Goal: Information Seeking & Learning: Learn about a topic

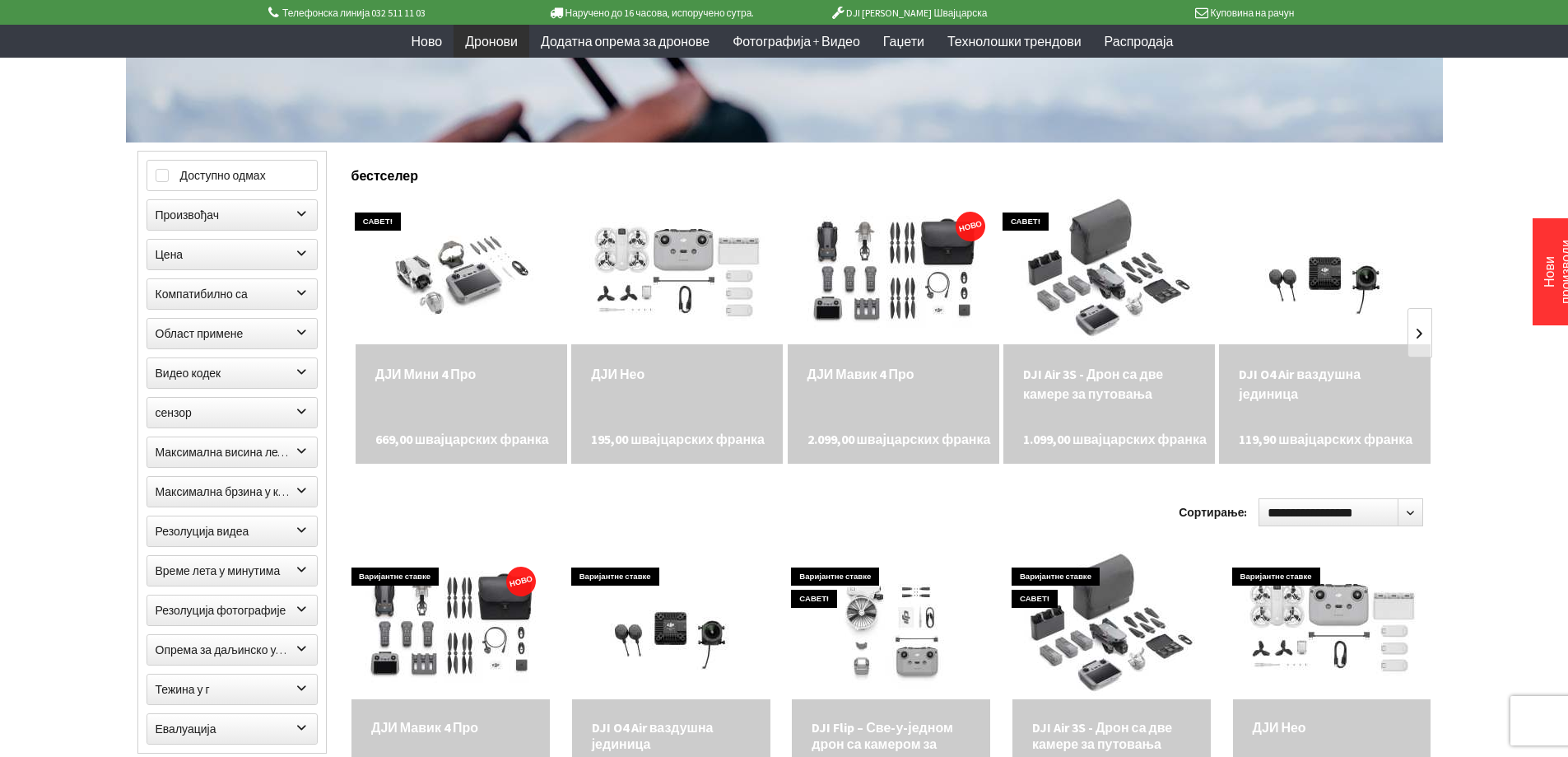
scroll to position [494, 0]
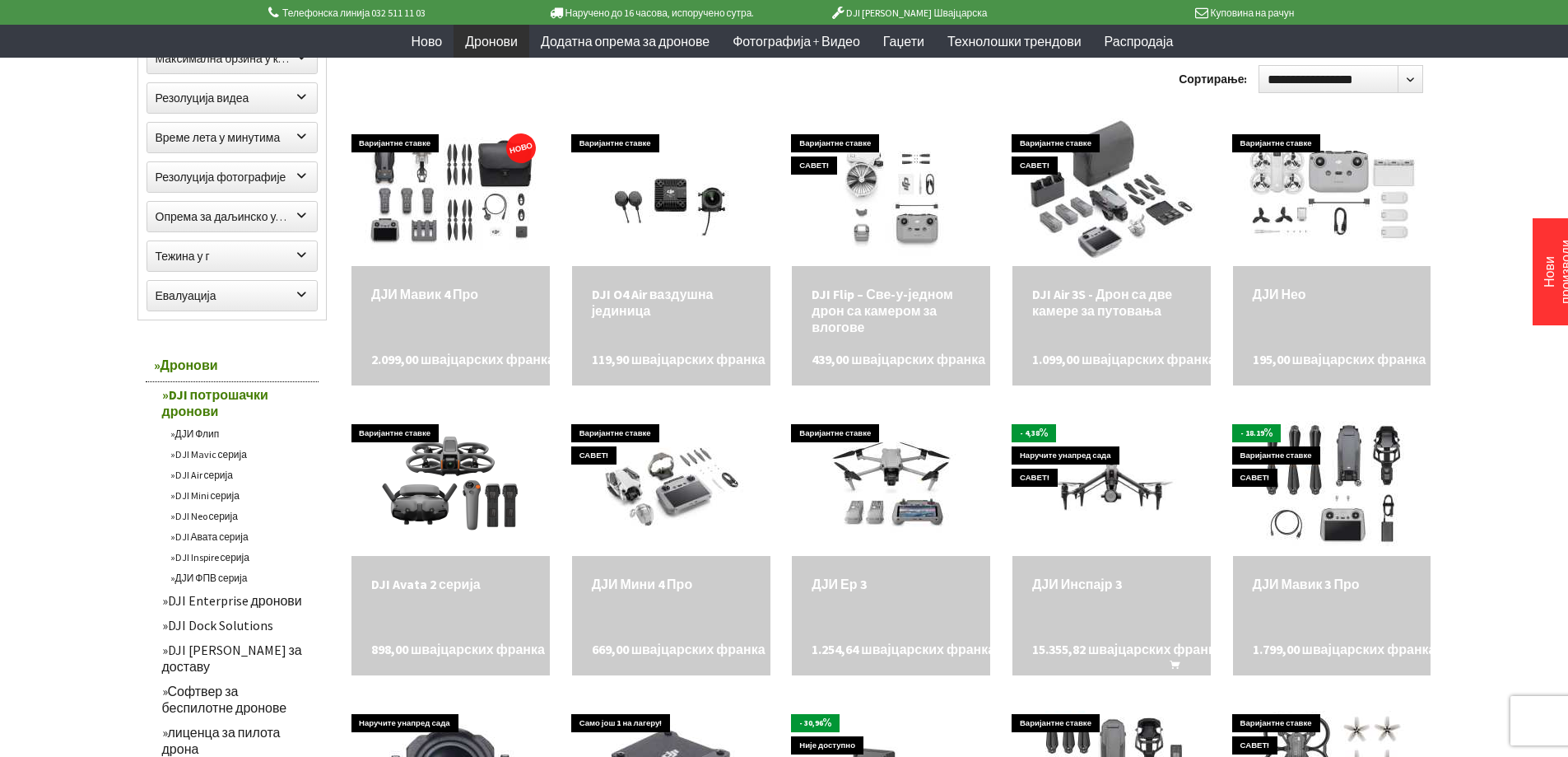
scroll to position [823, 0]
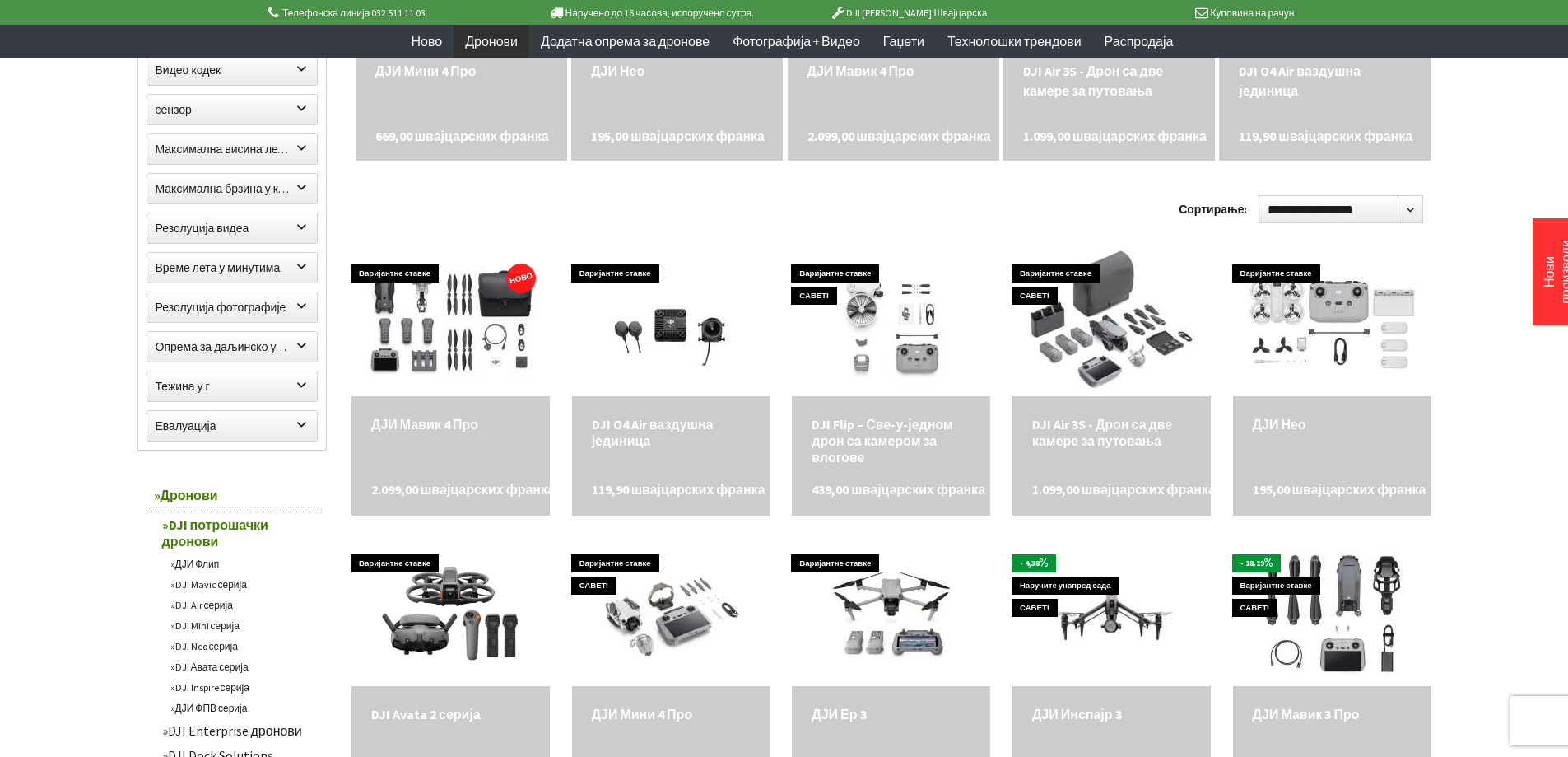
scroll to position [659, 0]
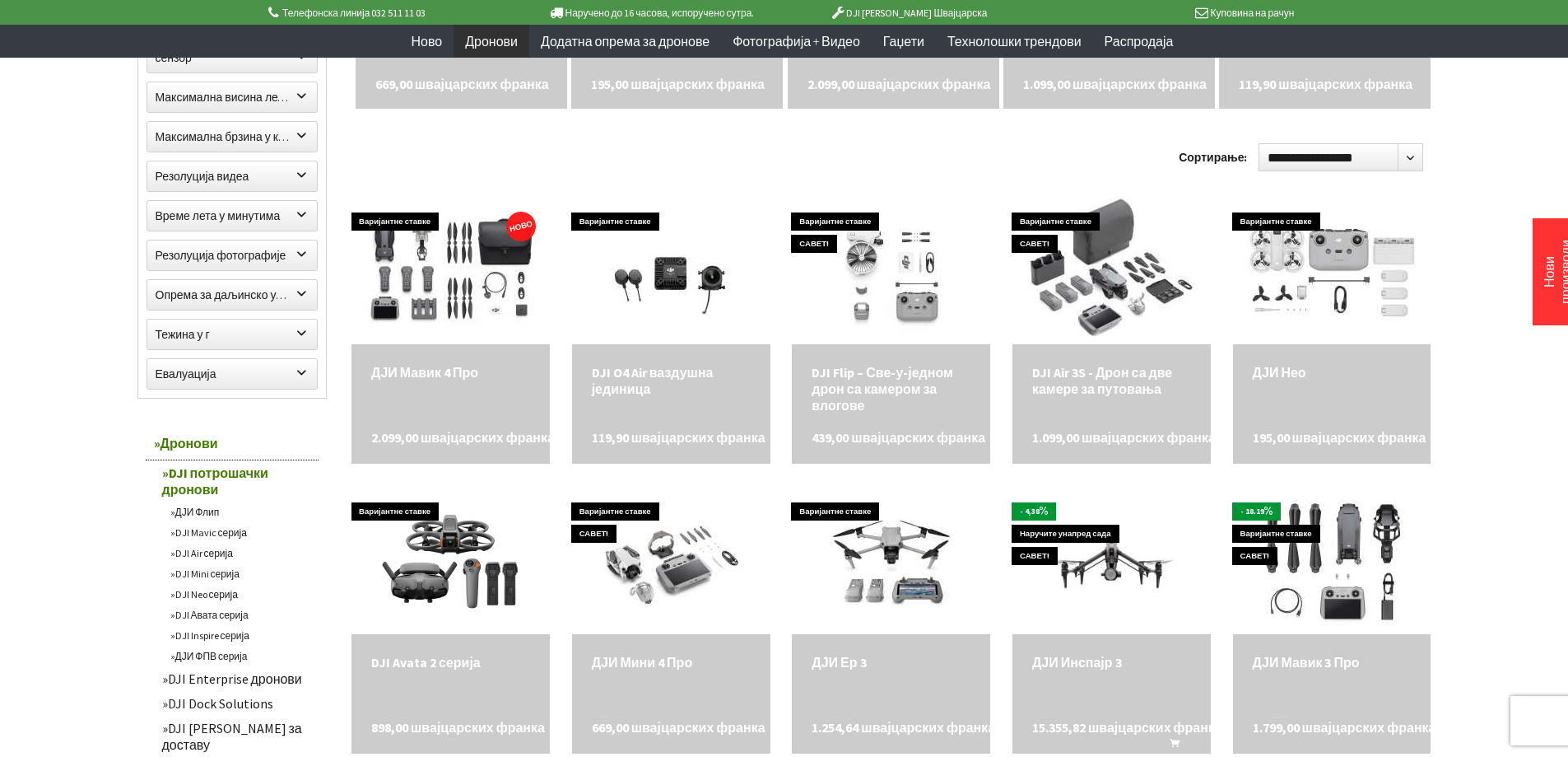
scroll to position [741, 0]
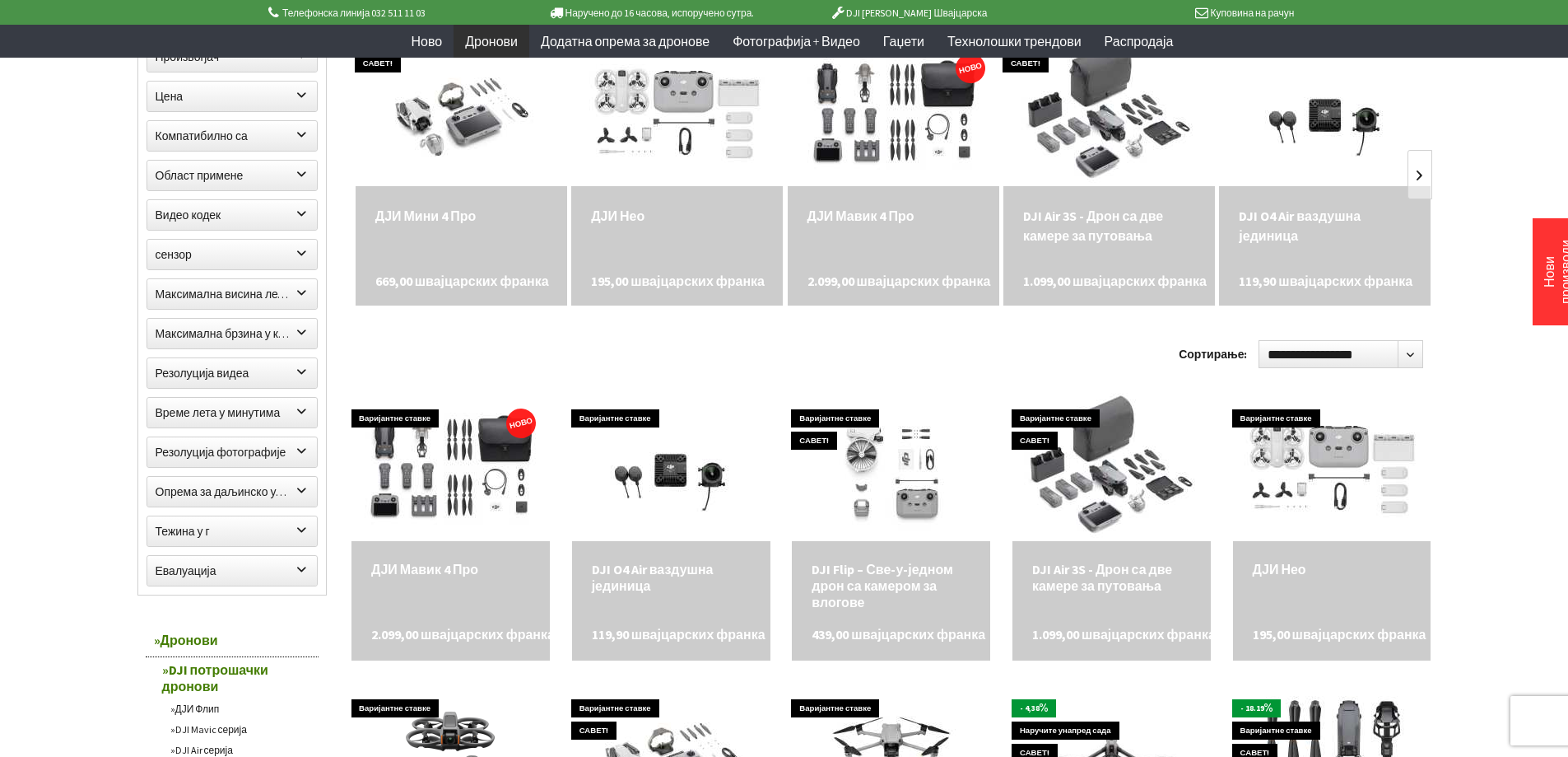
scroll to position [494, 0]
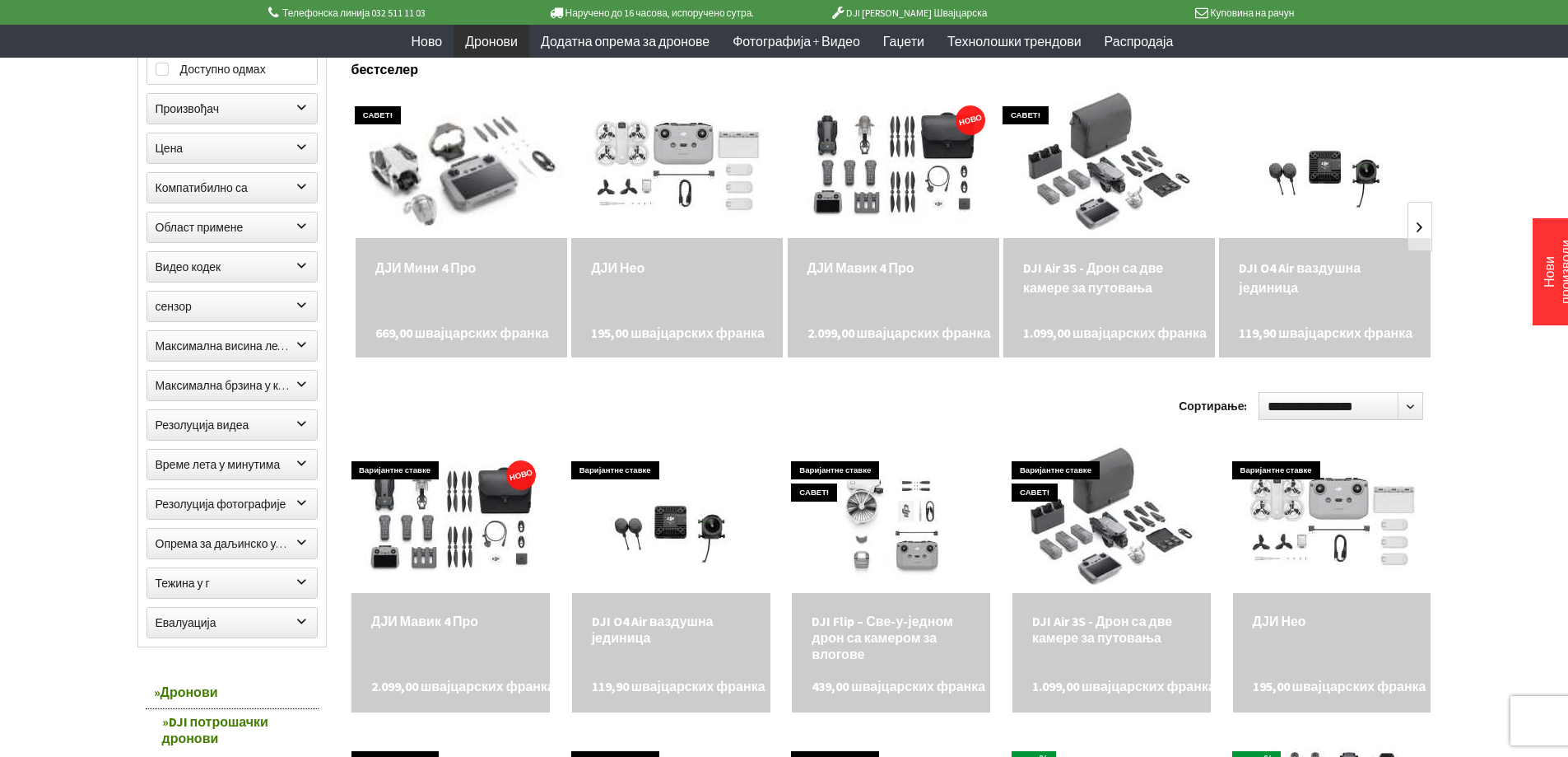
click at [451, 200] on img at bounding box center [462, 164] width 260 height 207
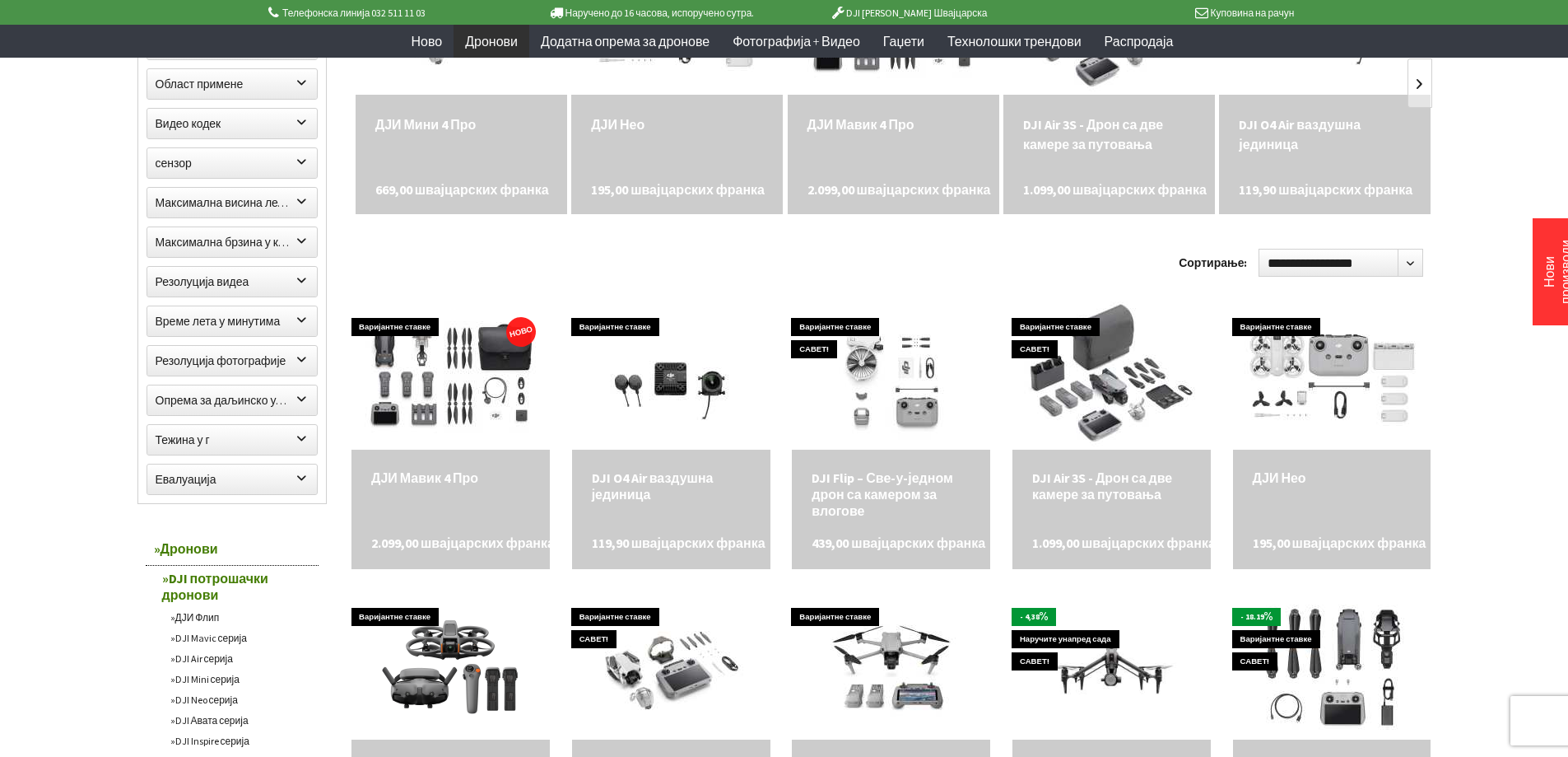
scroll to position [659, 0]
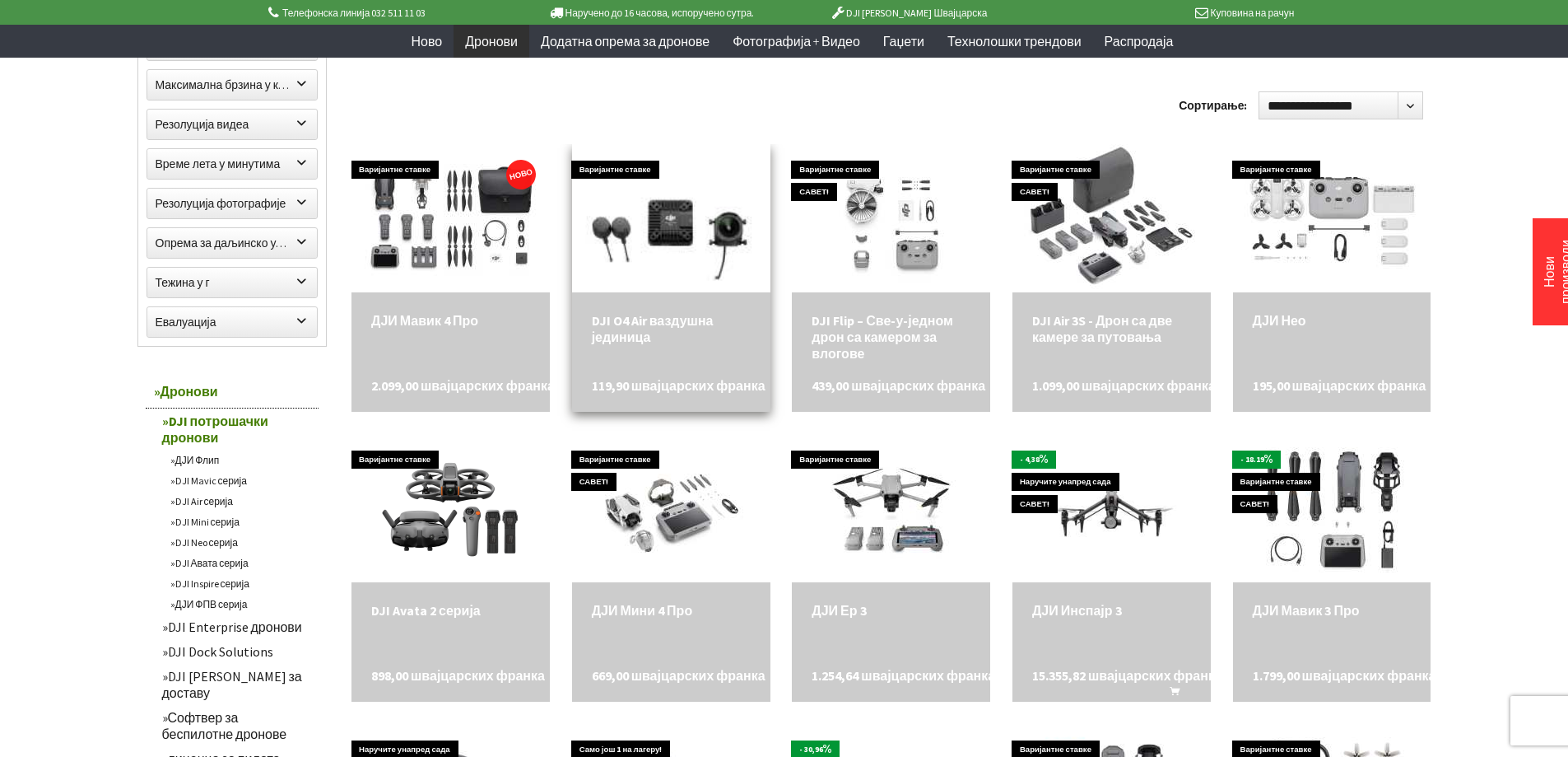
scroll to position [906, 0]
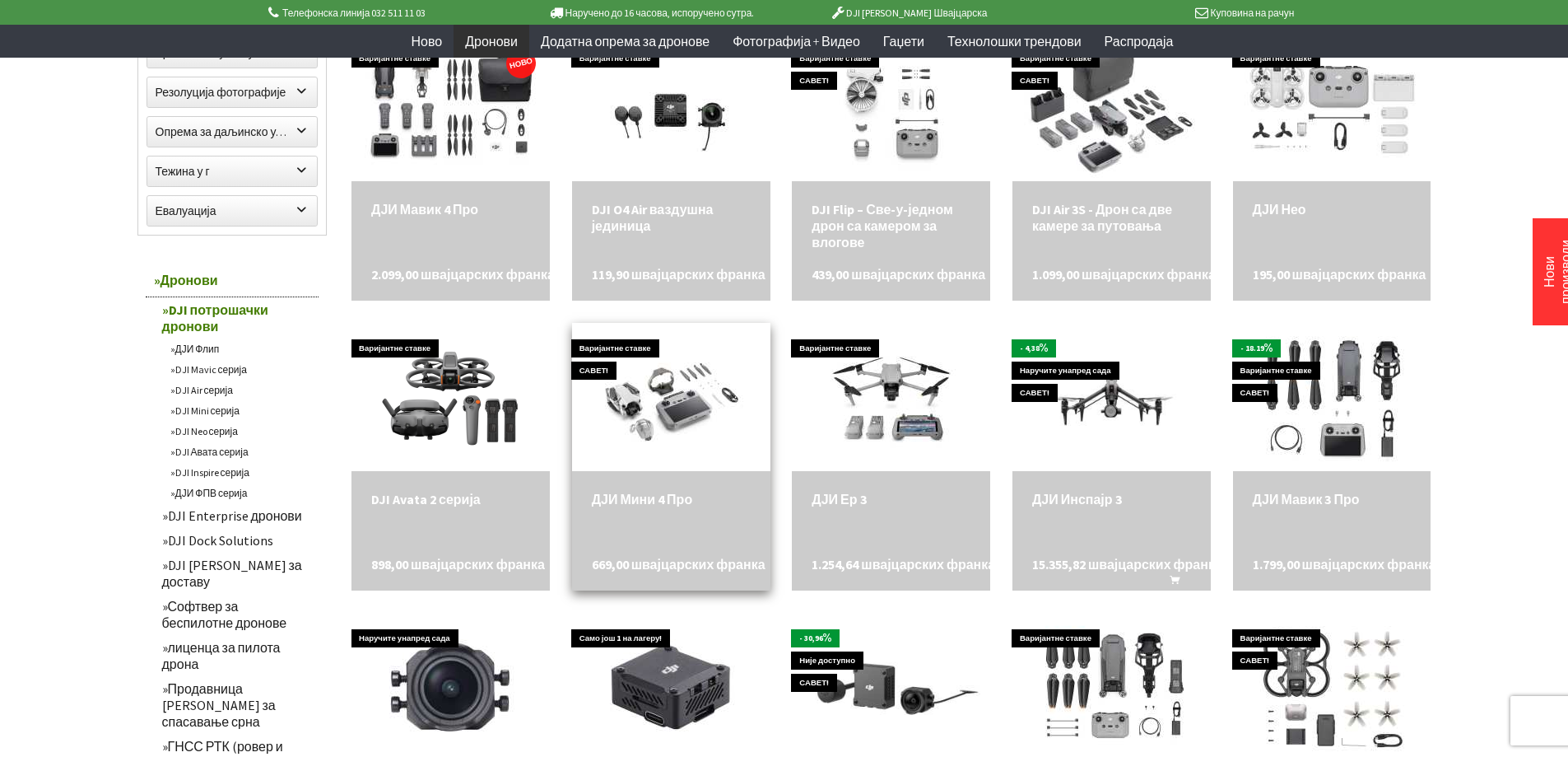
click at [667, 511] on div "ДЈИ Мини 4 Про 669,00 швајцарских франка" at bounding box center [672, 530] width 198 height 119
click at [644, 507] on font "ДЈИ Мини 4 Про" at bounding box center [642, 499] width 101 height 17
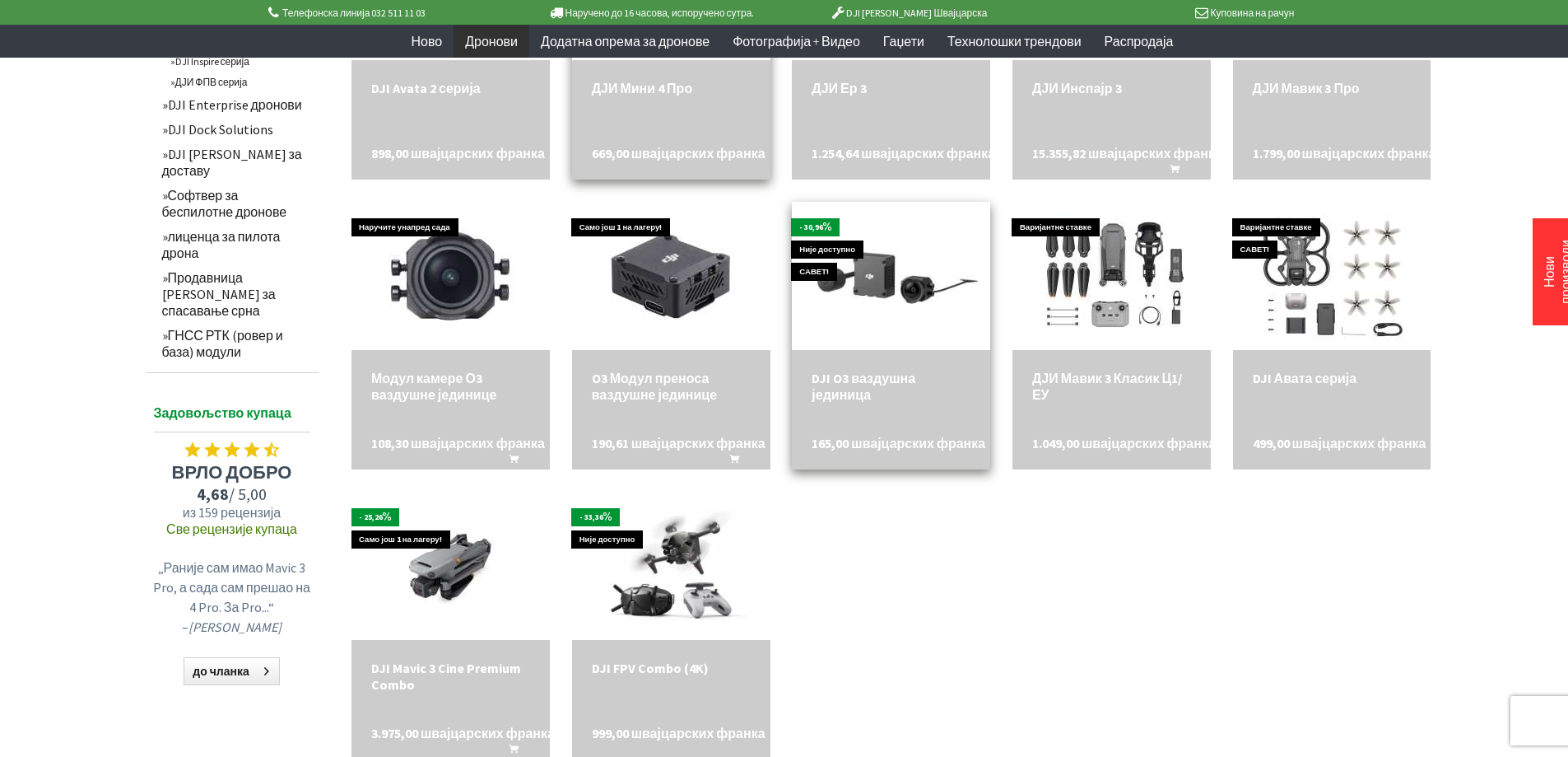
scroll to position [1318, 0]
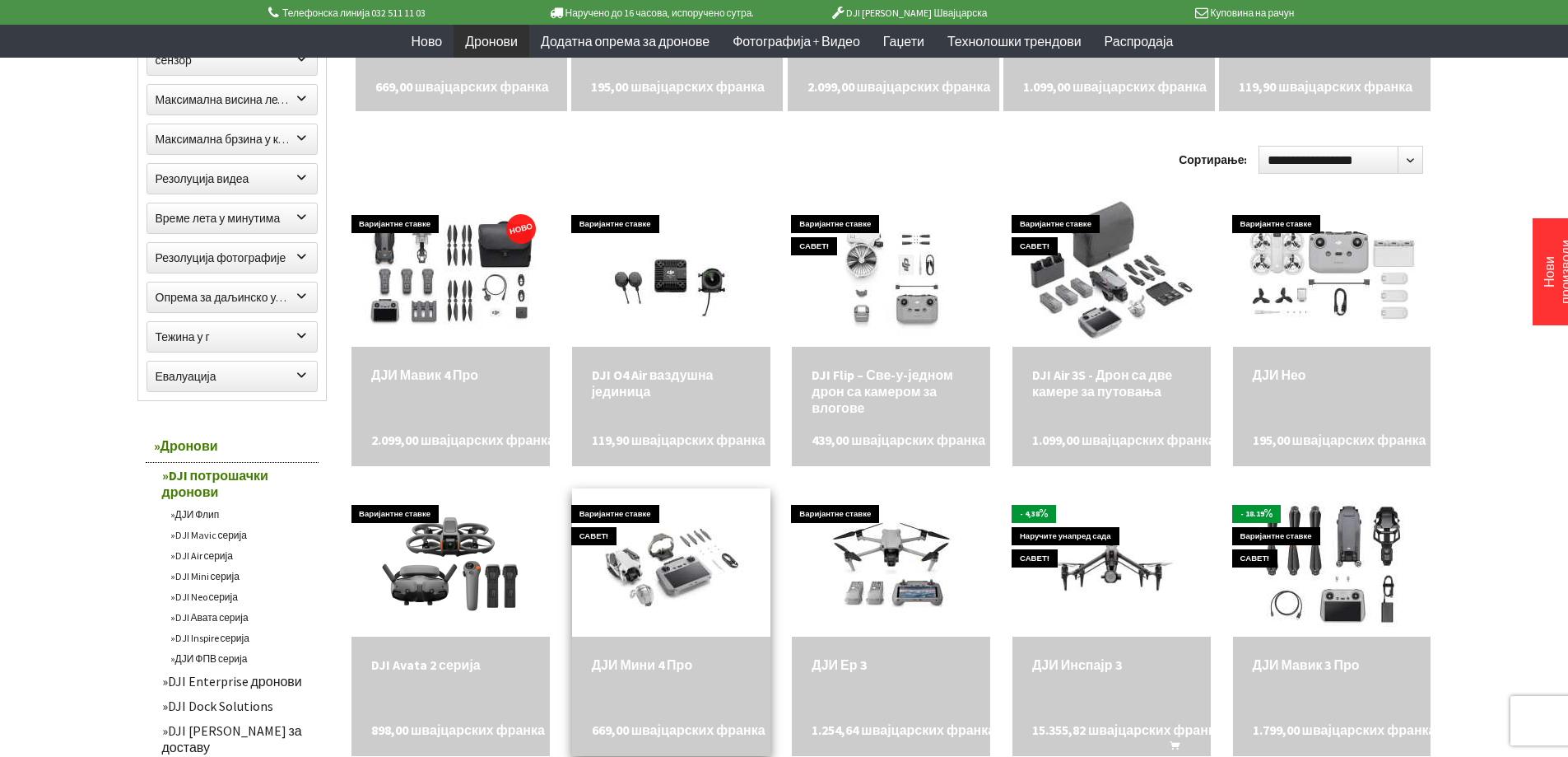
scroll to position [736, 0]
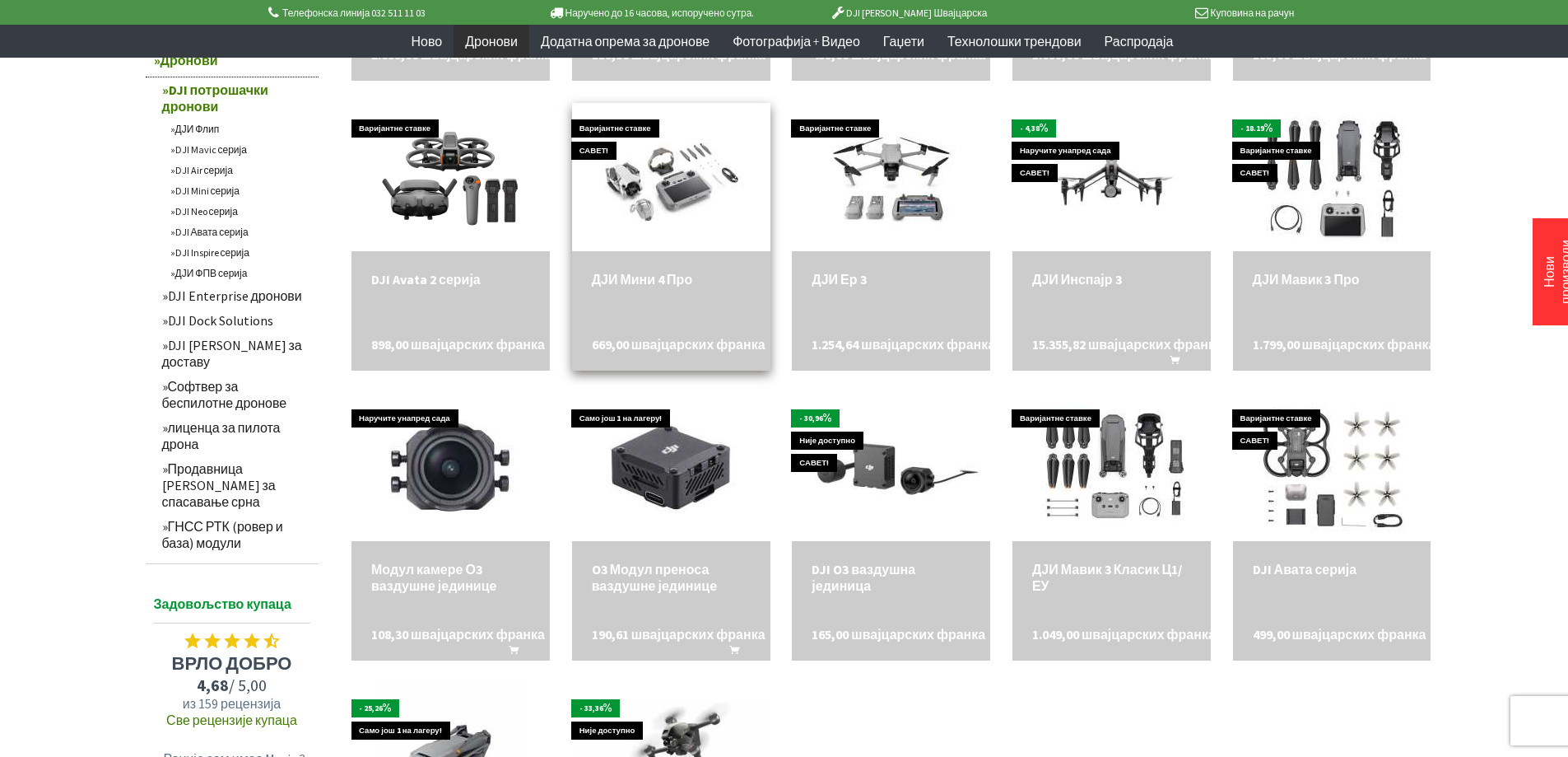
scroll to position [1230, 0]
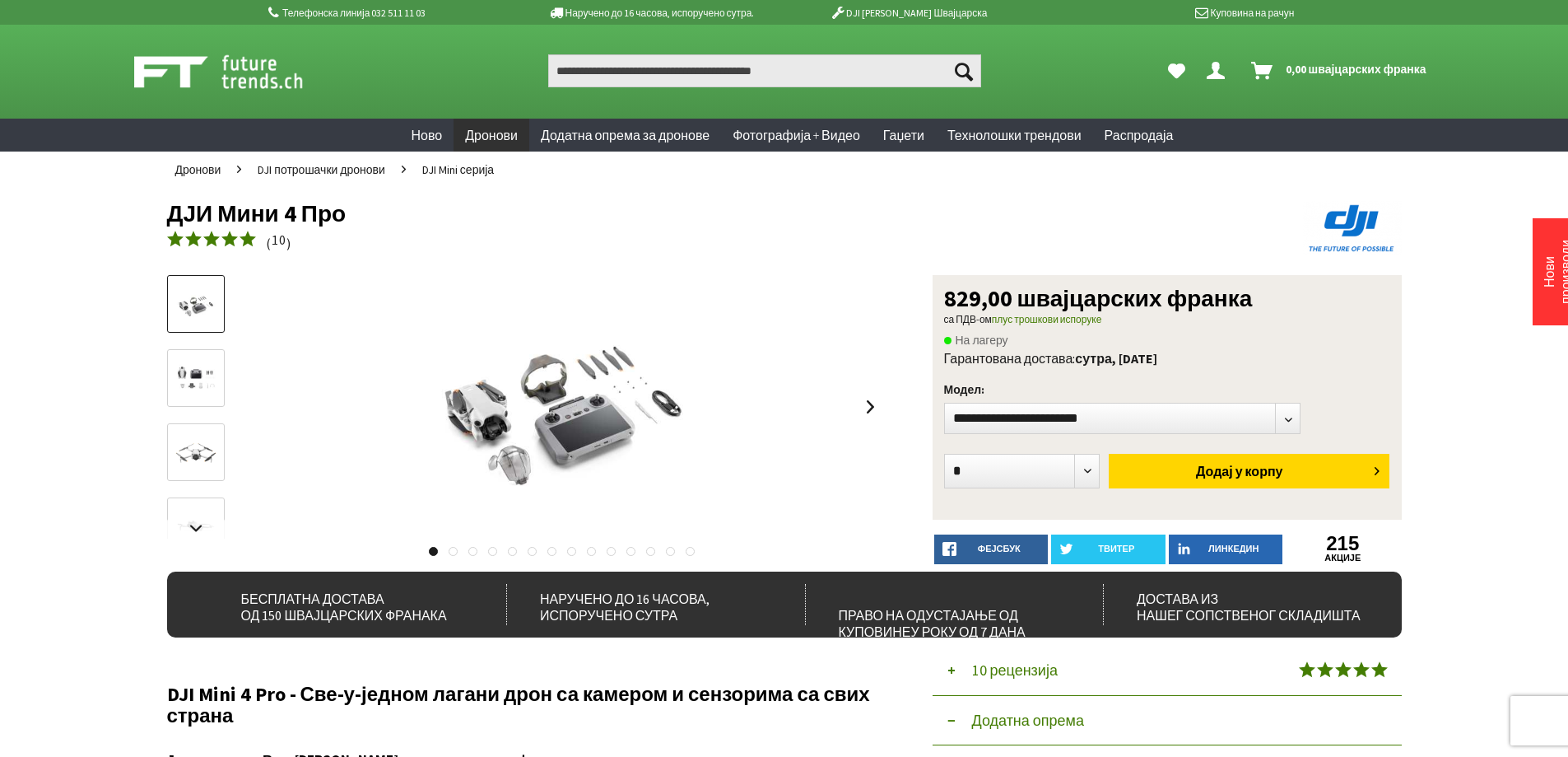
click at [205, 385] on img at bounding box center [196, 378] width 48 height 38
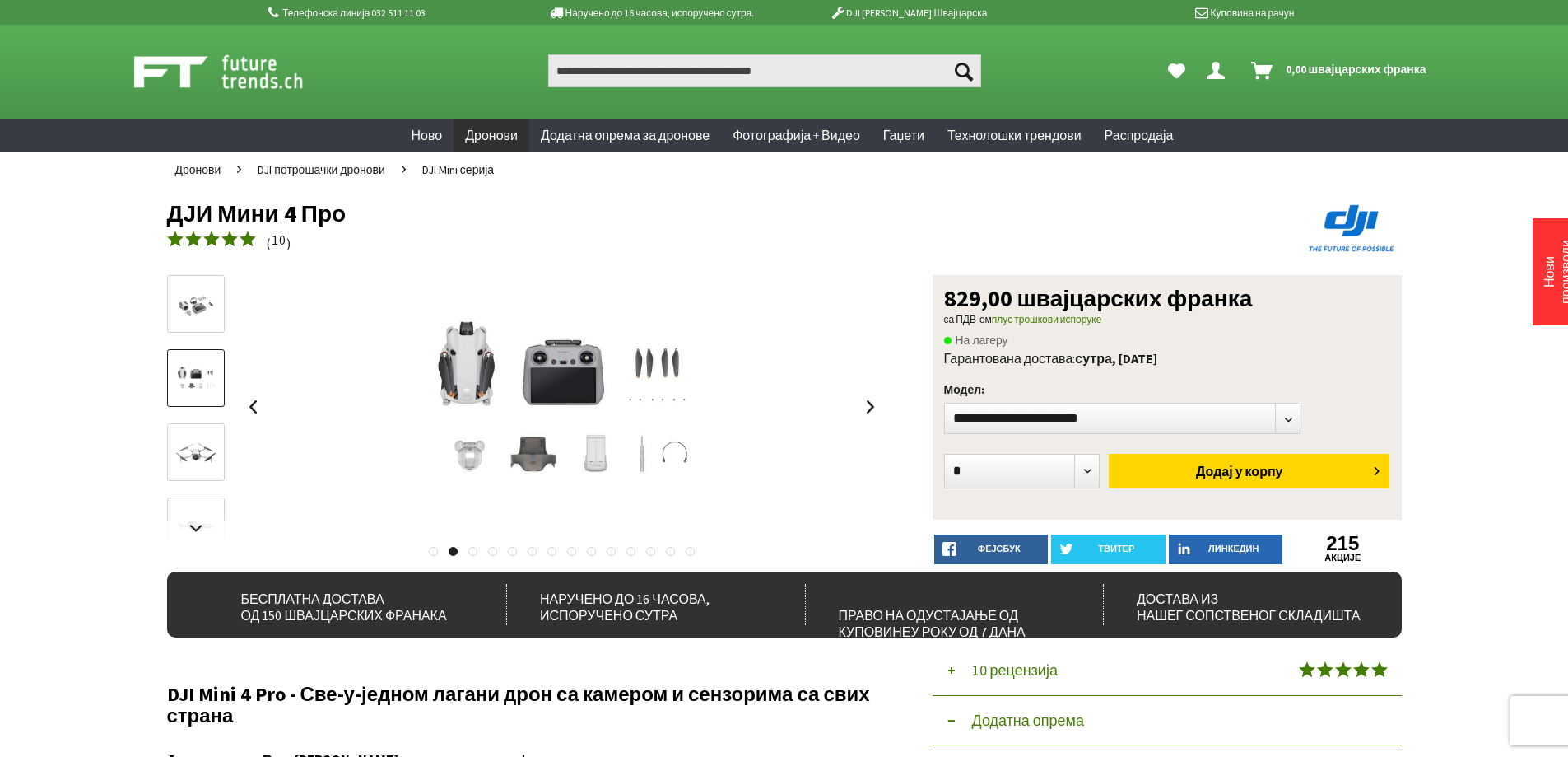
click at [209, 449] on img at bounding box center [196, 452] width 48 height 48
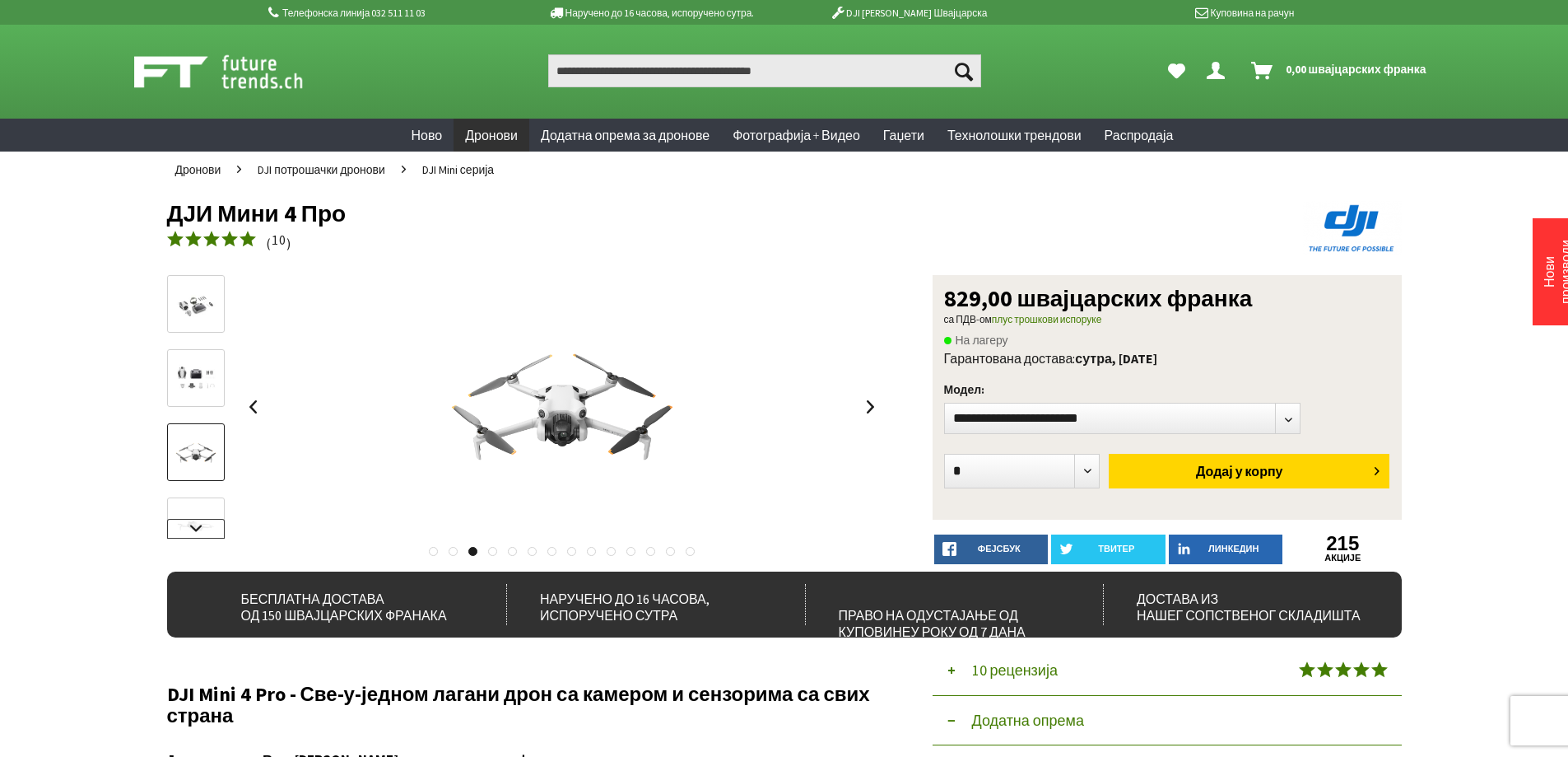
click at [205, 525] on link at bounding box center [195, 529] width 58 height 20
click at [192, 406] on img at bounding box center [196, 395] width 48 height 48
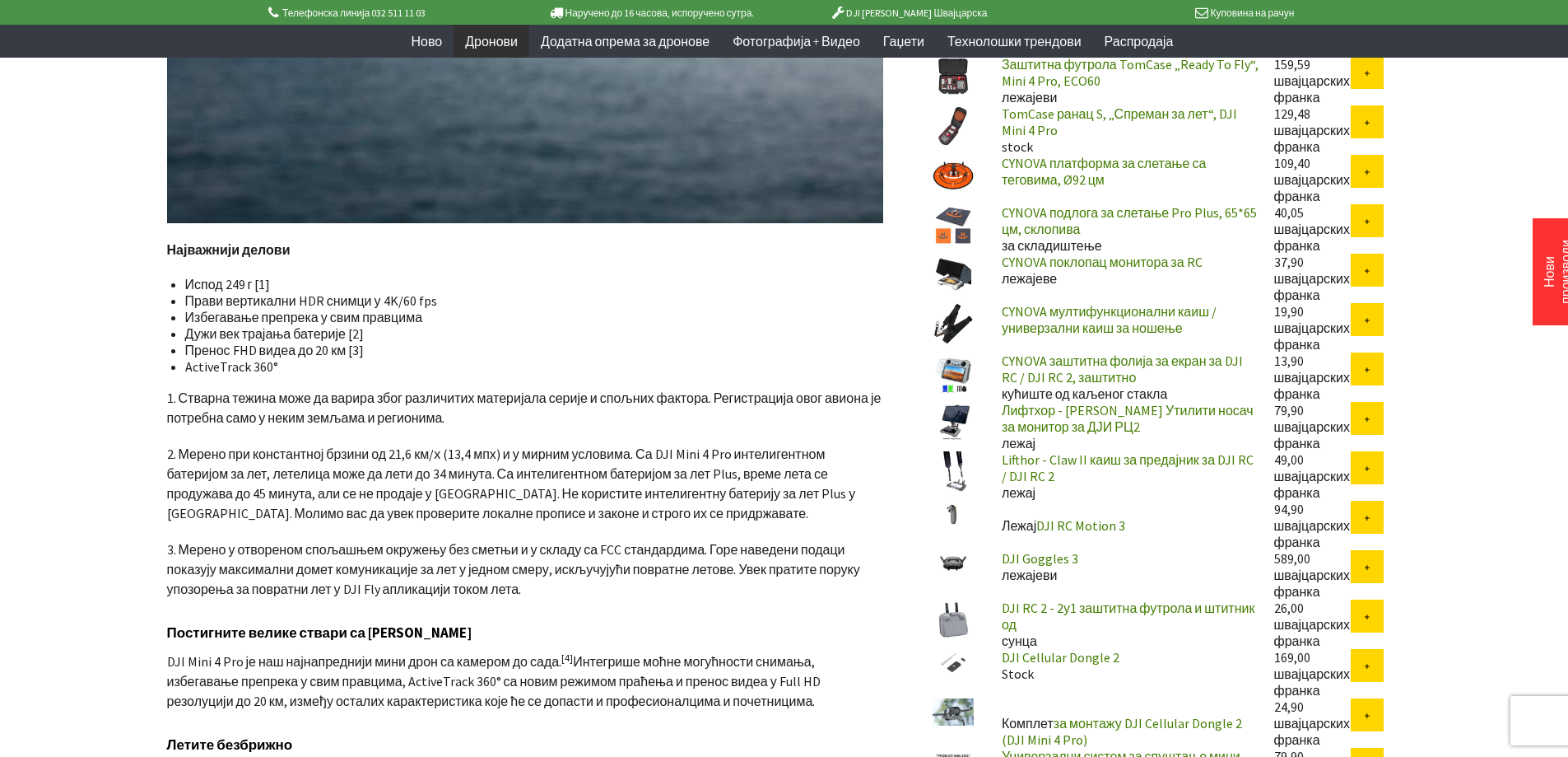
scroll to position [1152, 0]
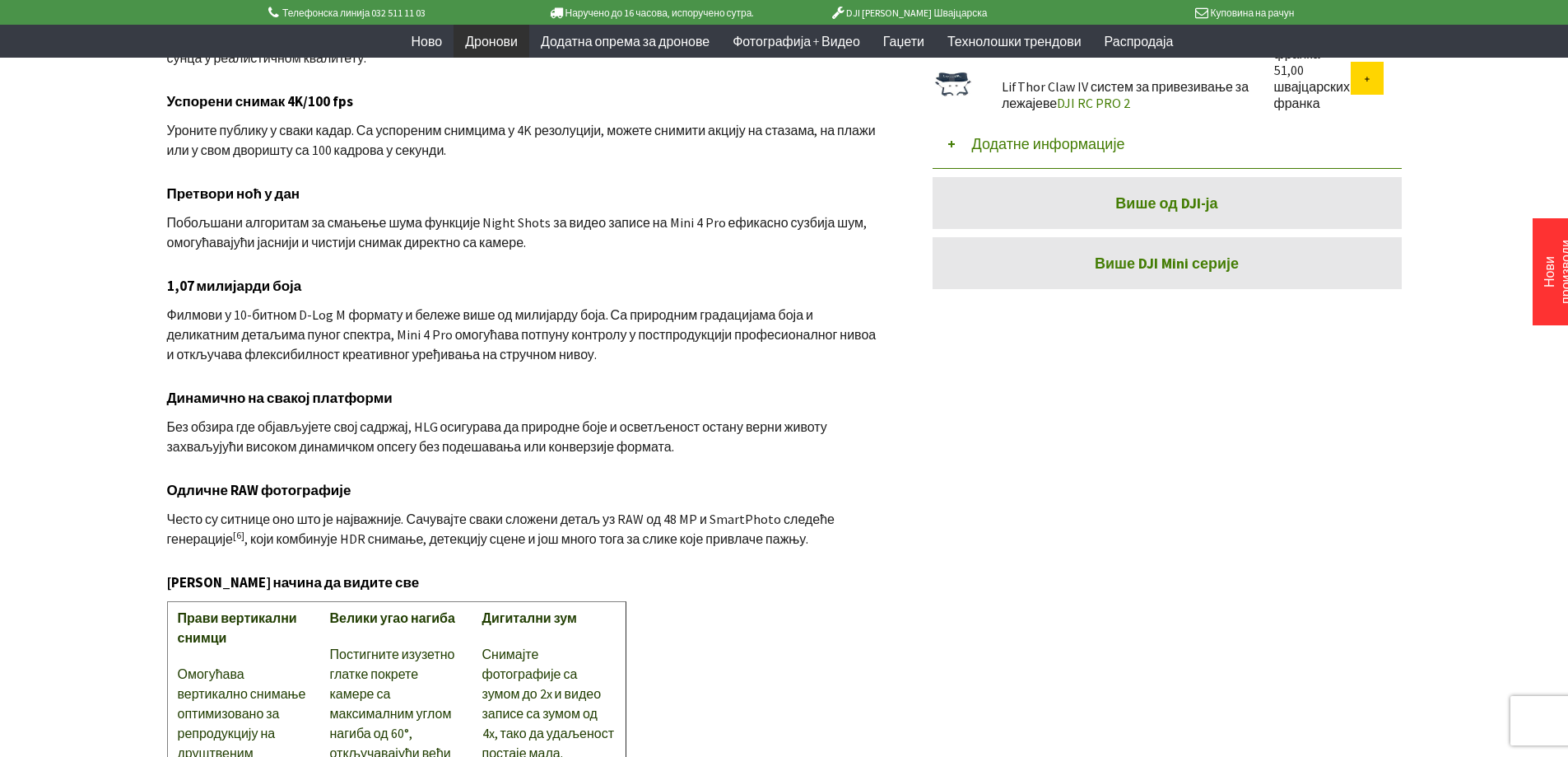
scroll to position [2305, 0]
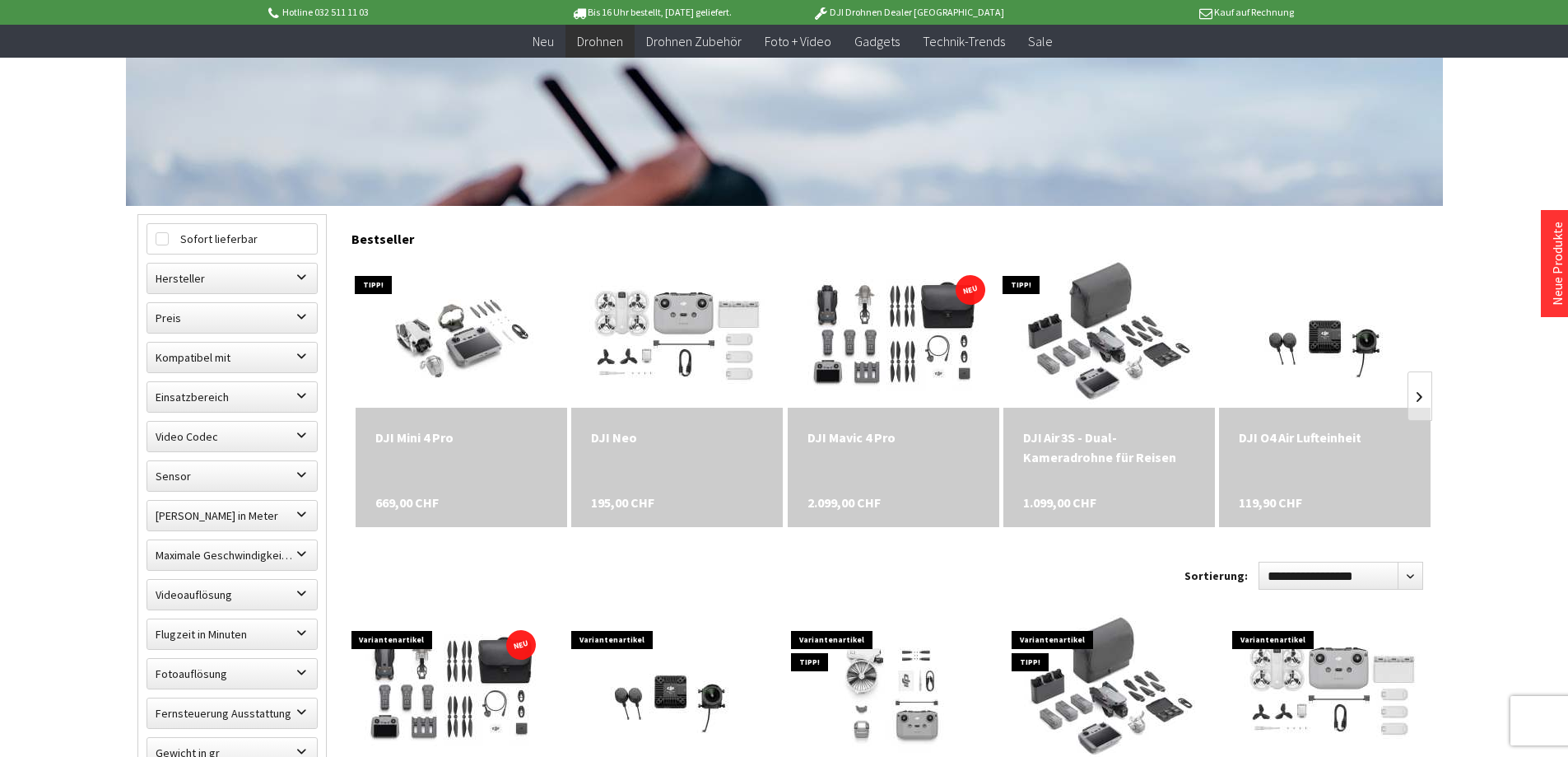
scroll to position [329, 0]
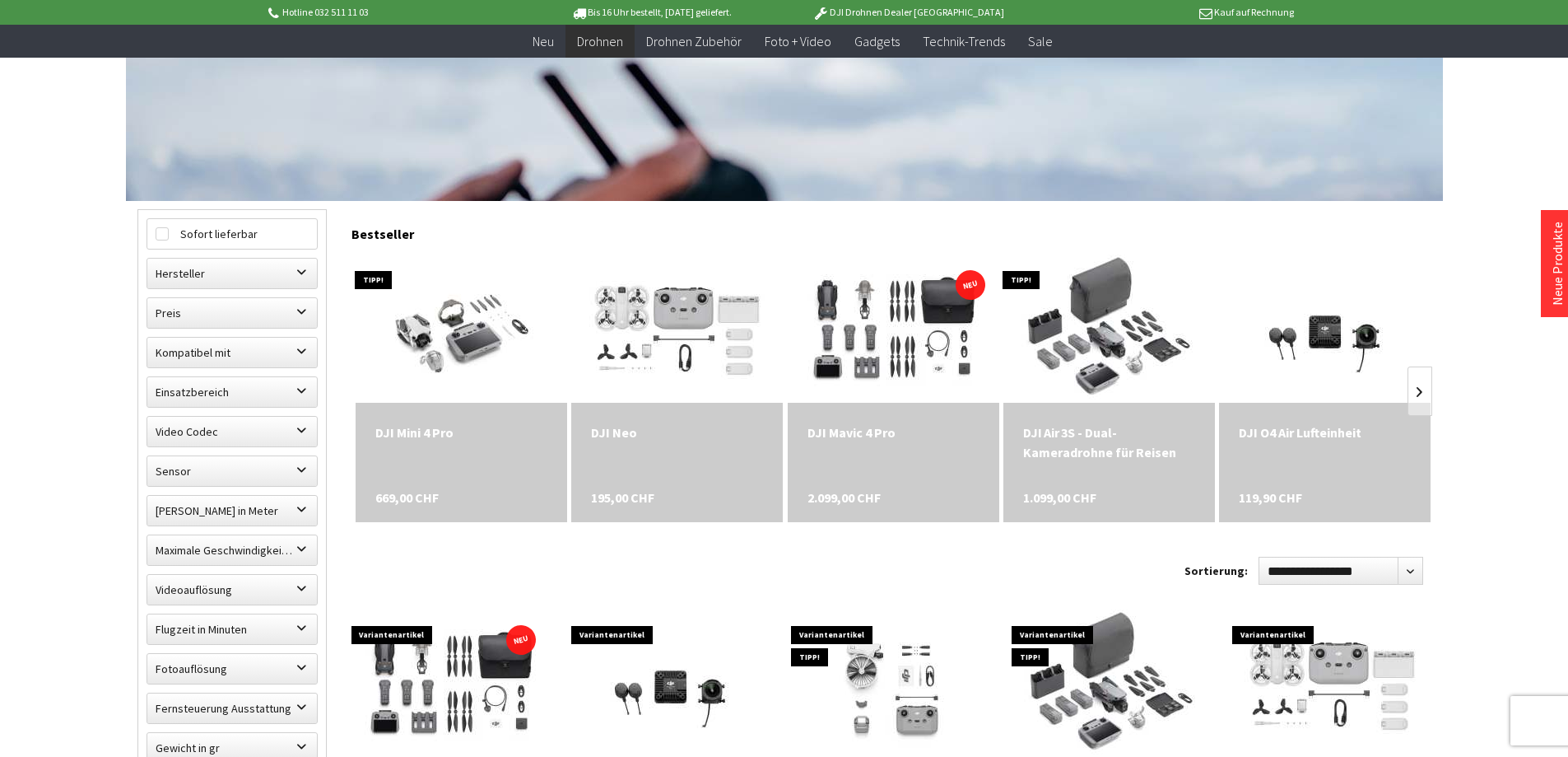
click at [417, 461] on div "DJI Mini 4 Pro 669,00 CHF" at bounding box center [462, 462] width 212 height 119
click at [439, 355] on img at bounding box center [462, 328] width 260 height 207
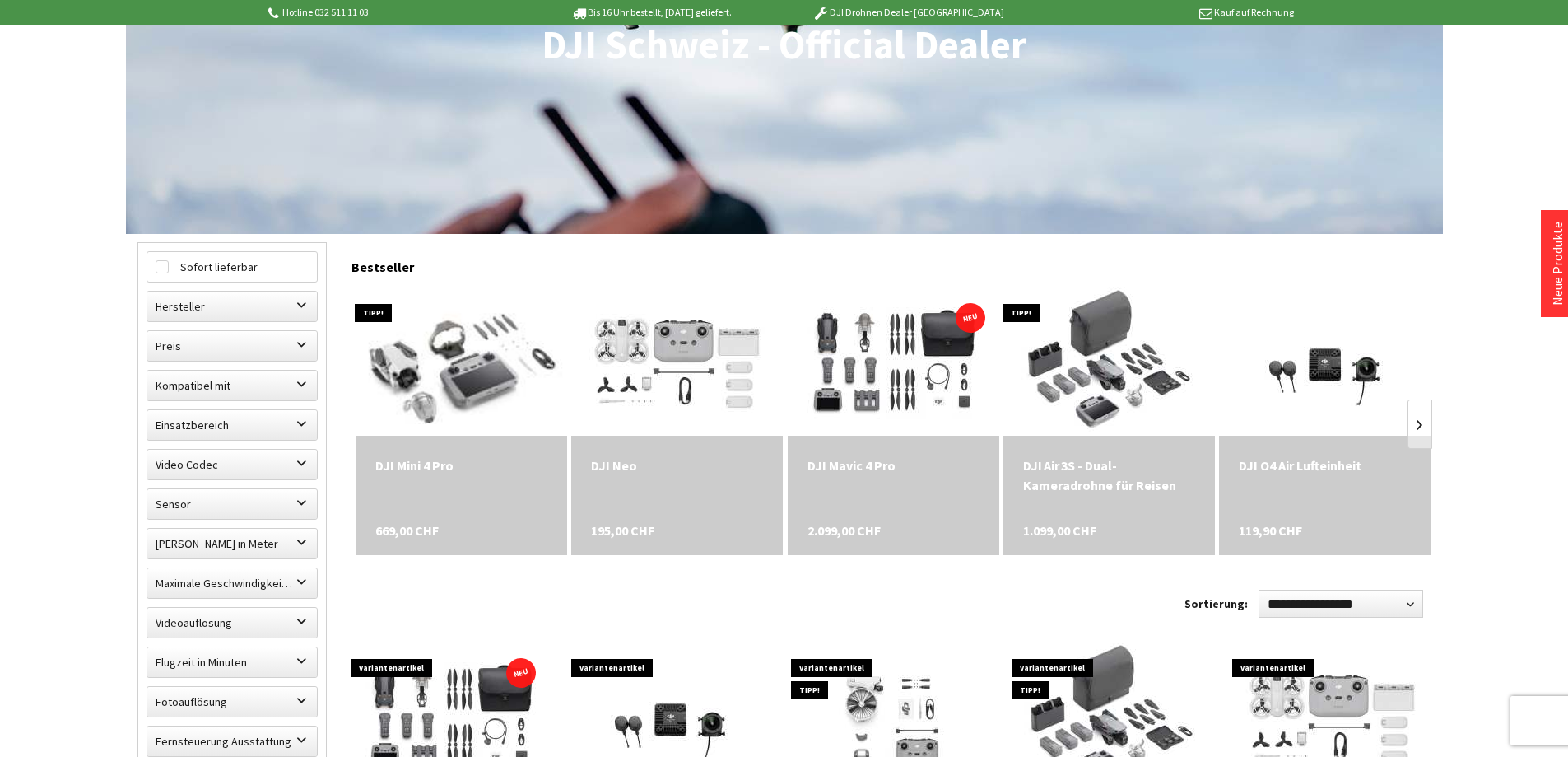
scroll to position [1, 0]
